Goal: Task Accomplishment & Management: Manage account settings

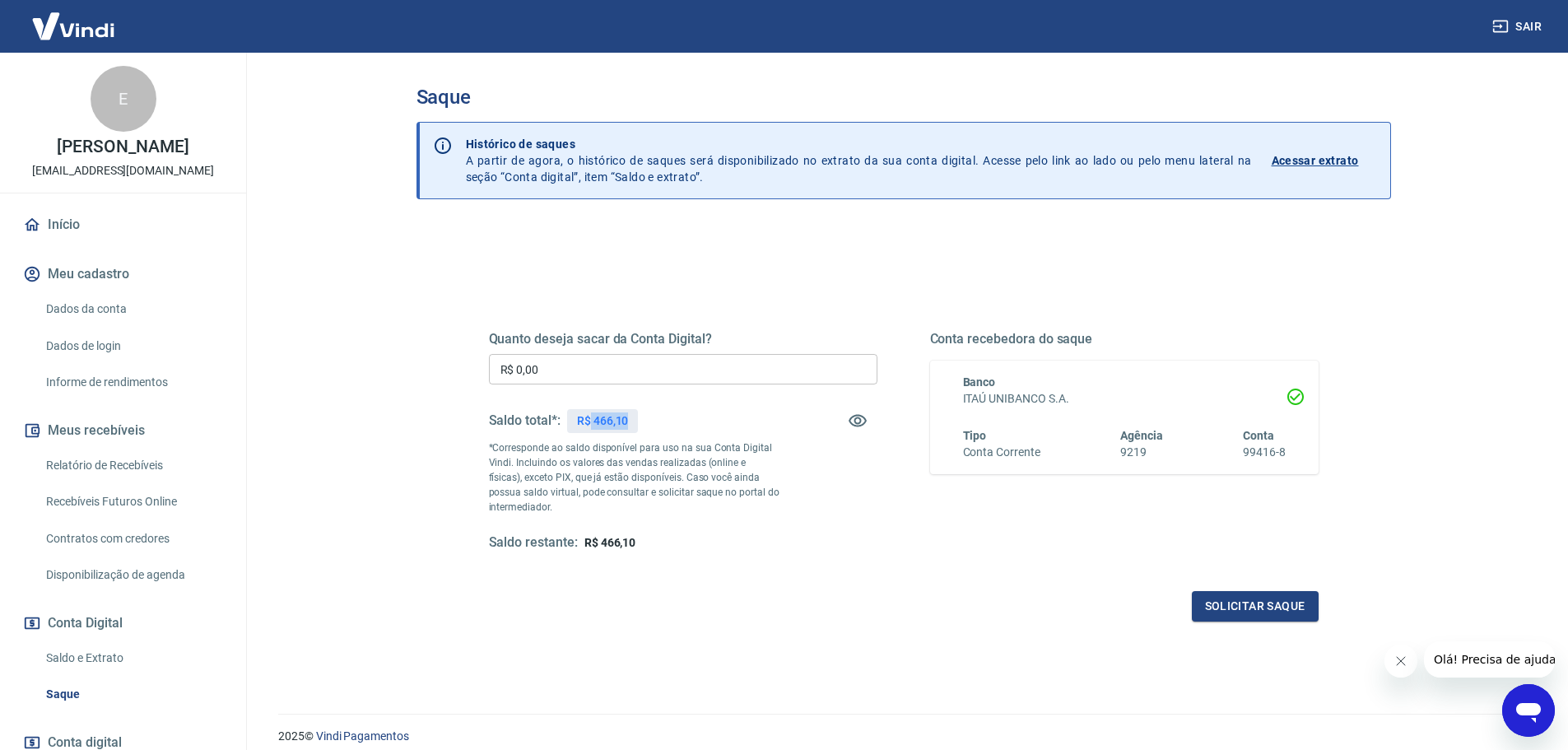
drag, startPoint x: 592, startPoint y: 419, endPoint x: 640, endPoint y: 422, distance: 48.1
click at [640, 422] on div "Saldo total*: R$ 466,10" at bounding box center [682, 421] width 388 height 40
copy p "466,10"
drag, startPoint x: 481, startPoint y: 358, endPoint x: 415, endPoint y: 352, distance: 66.3
click at [415, 352] on div "Saque Histórico de saques A partir de agora, o histórico de saques será disponi…" at bounding box center [904, 374] width 1014 height 641
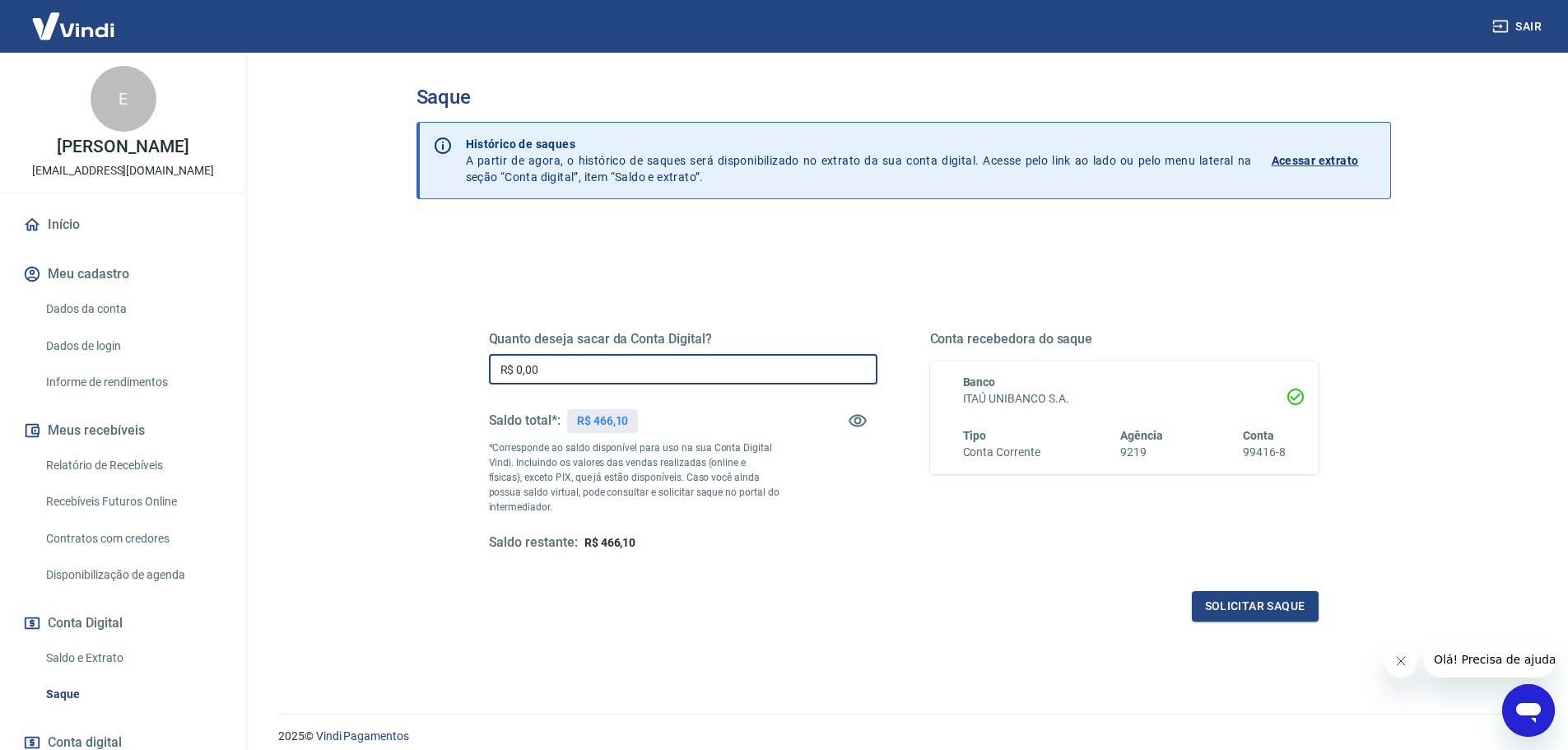
paste input "466,1"
type input "R$ 466,10"
click at [1014, 687] on div "Quanto deseja sacar da Conta Digital? R$ 466,10 ​ Saldo total*: R$ 466,10 *Corr…" at bounding box center [904, 520] width 974 height 589
click at [1236, 608] on button "Solicitar saque" at bounding box center [1255, 606] width 127 height 30
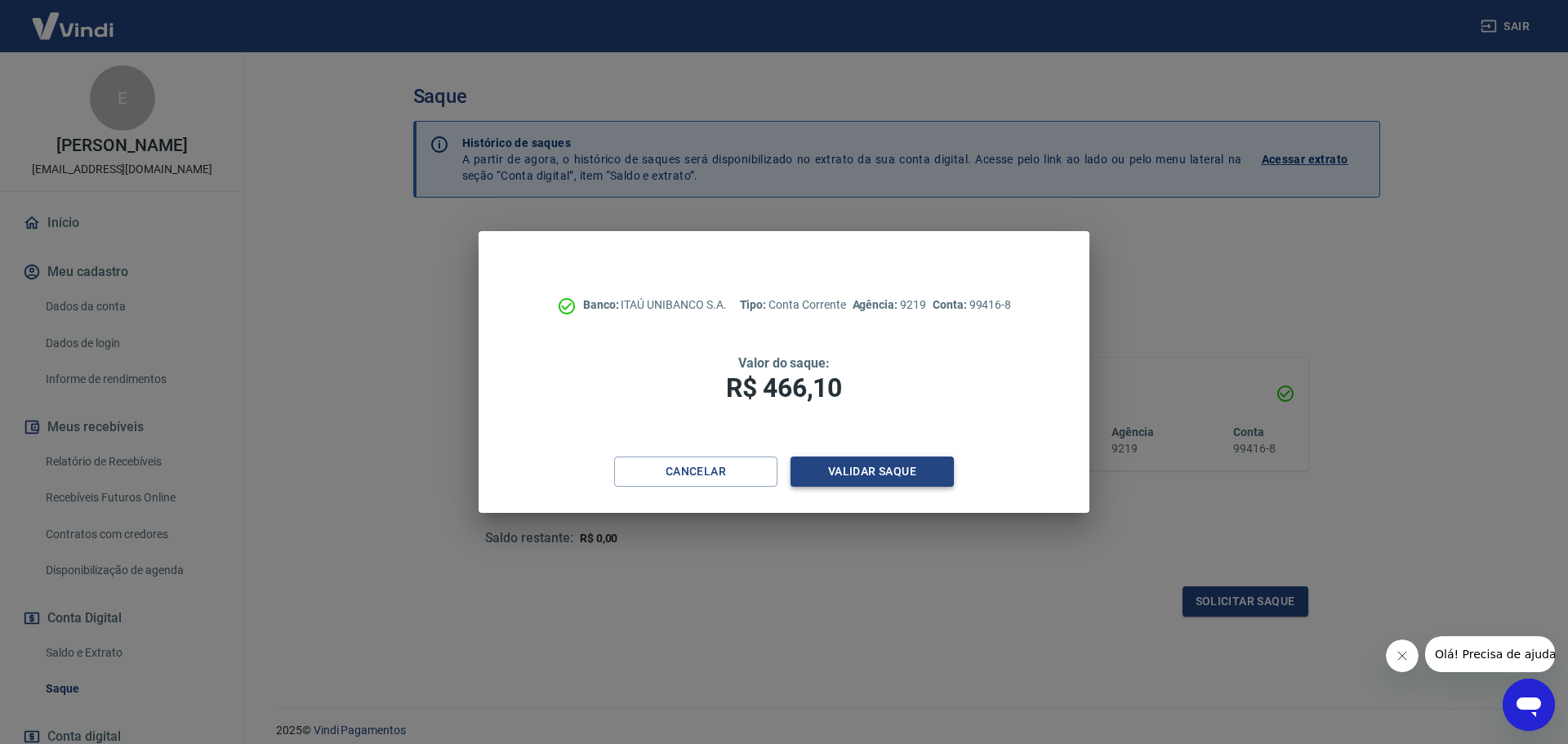
click at [829, 473] on button "Validar saque" at bounding box center [872, 472] width 163 height 30
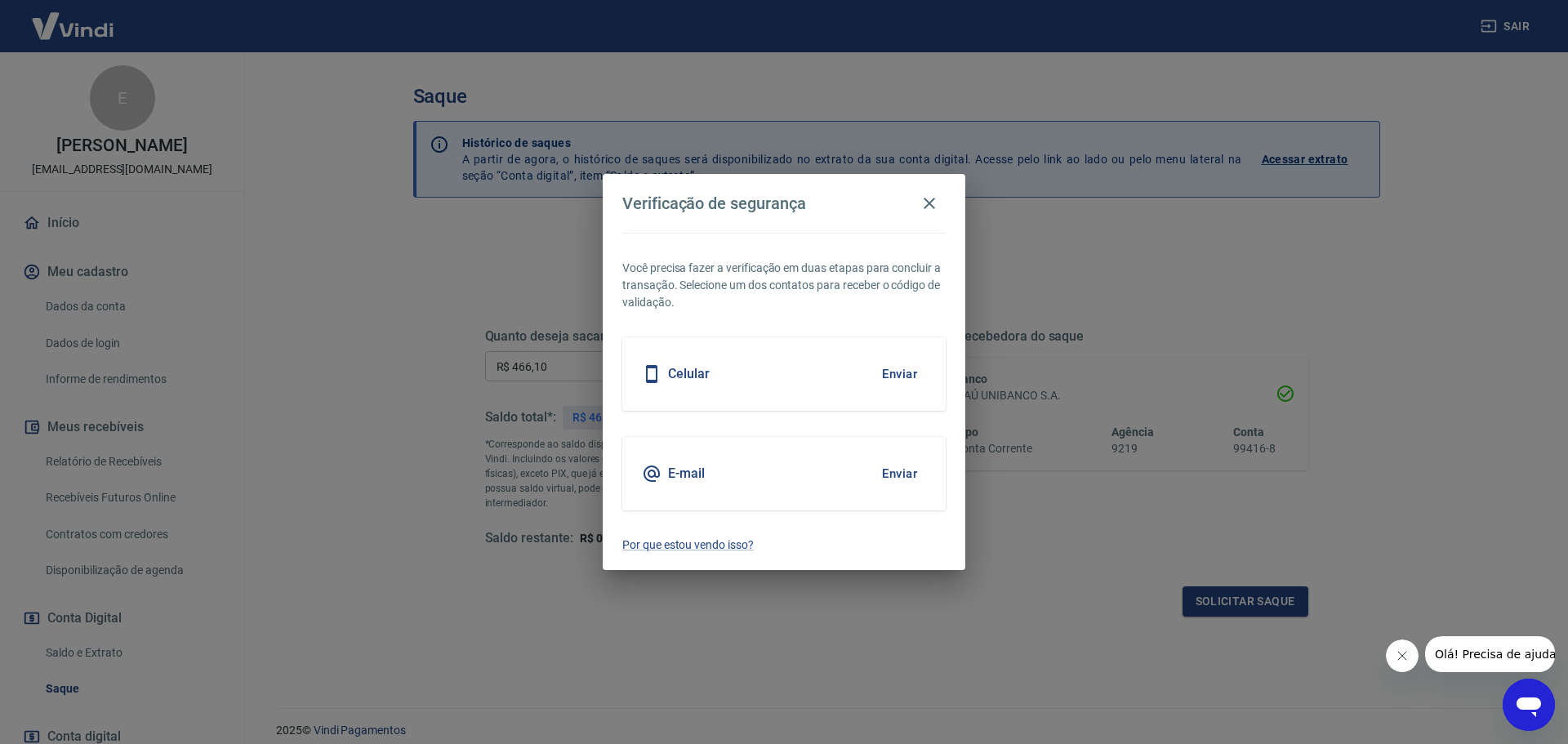
click at [895, 470] on button "Enviar" at bounding box center [899, 474] width 53 height 35
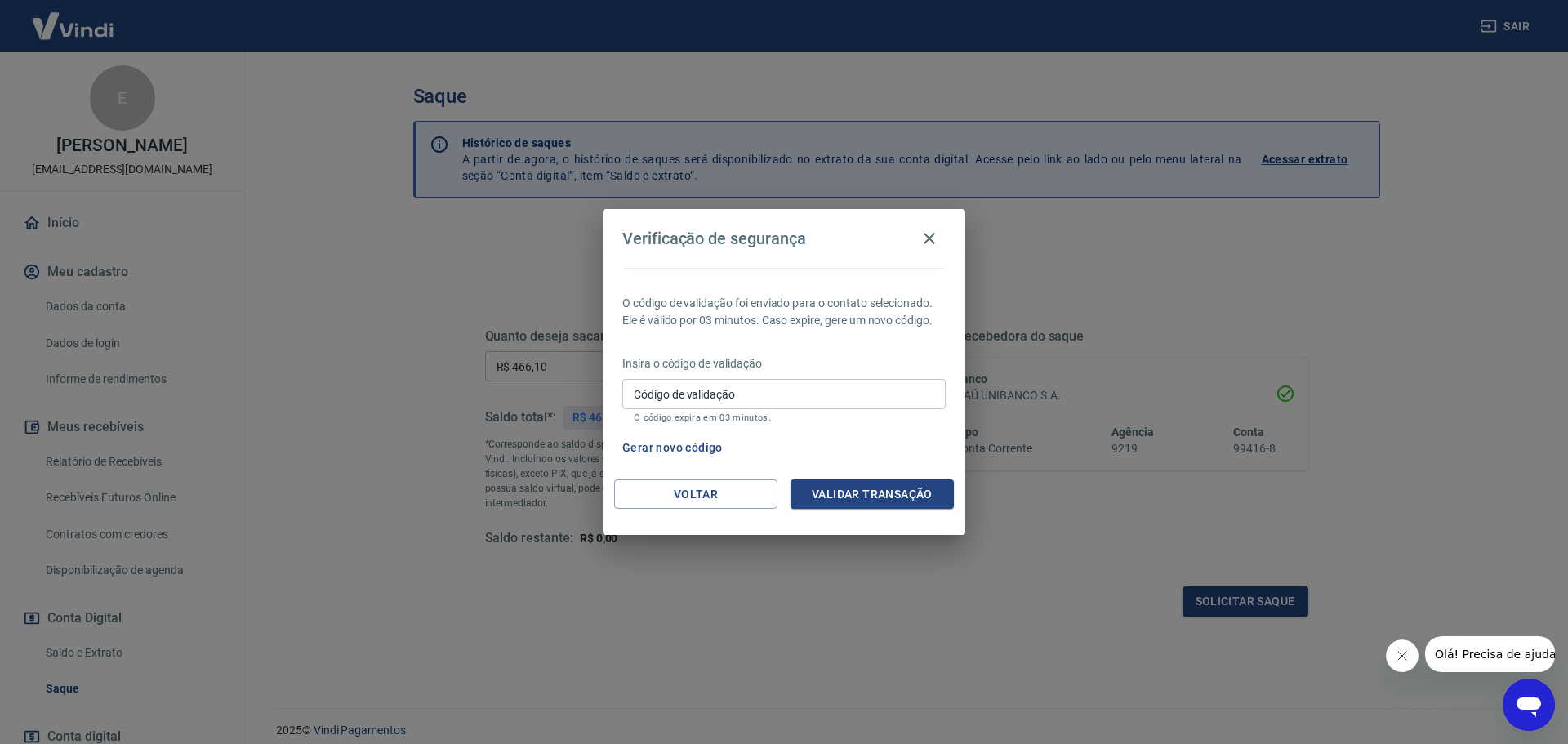
click at [779, 384] on input "Código de validação" at bounding box center [784, 394] width 324 height 30
type input "120757"
click at [844, 485] on button "Validar transação" at bounding box center [872, 494] width 163 height 30
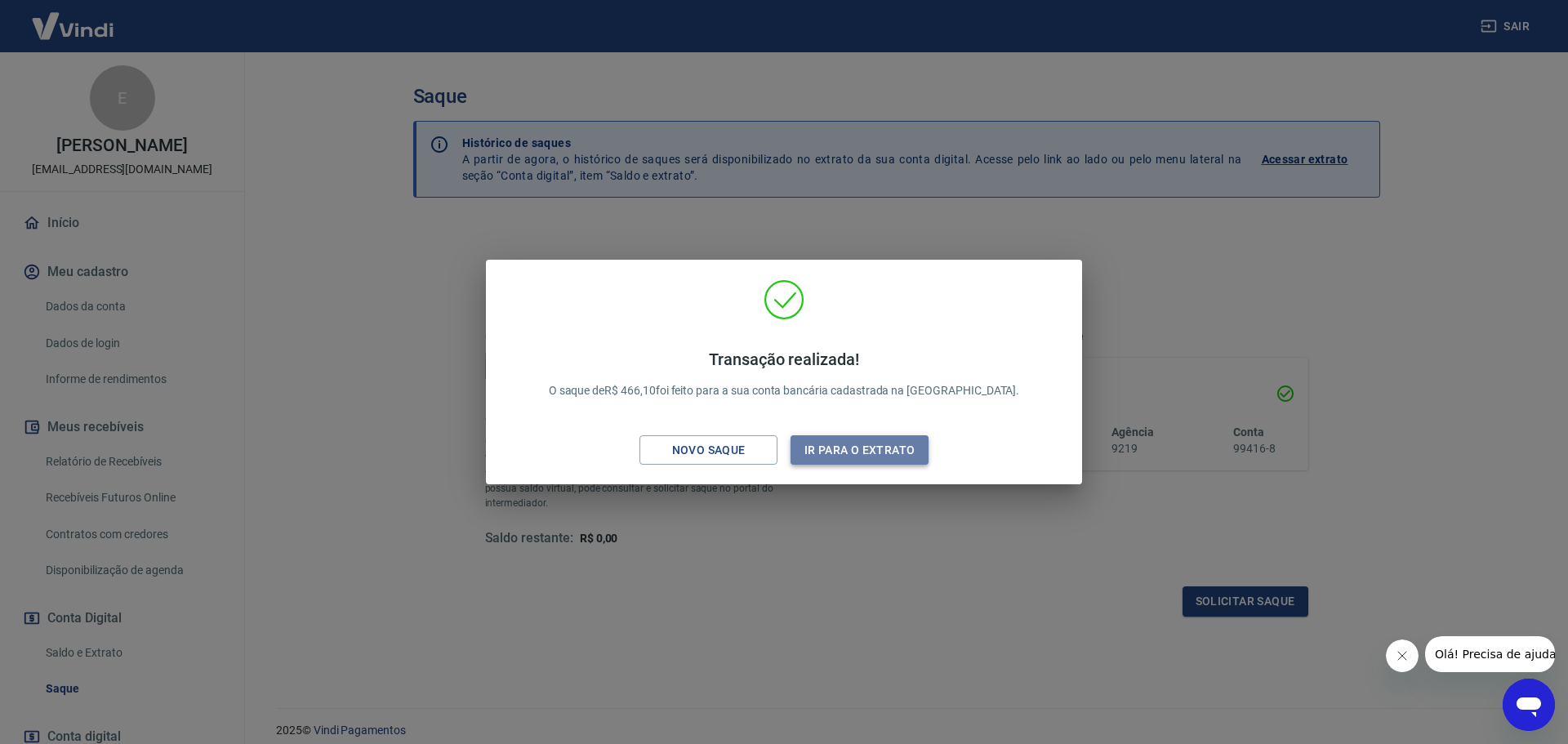
click at [844, 448] on button "Ir para o extrato" at bounding box center [859, 450] width 138 height 30
